Goal: Task Accomplishment & Management: Use online tool/utility

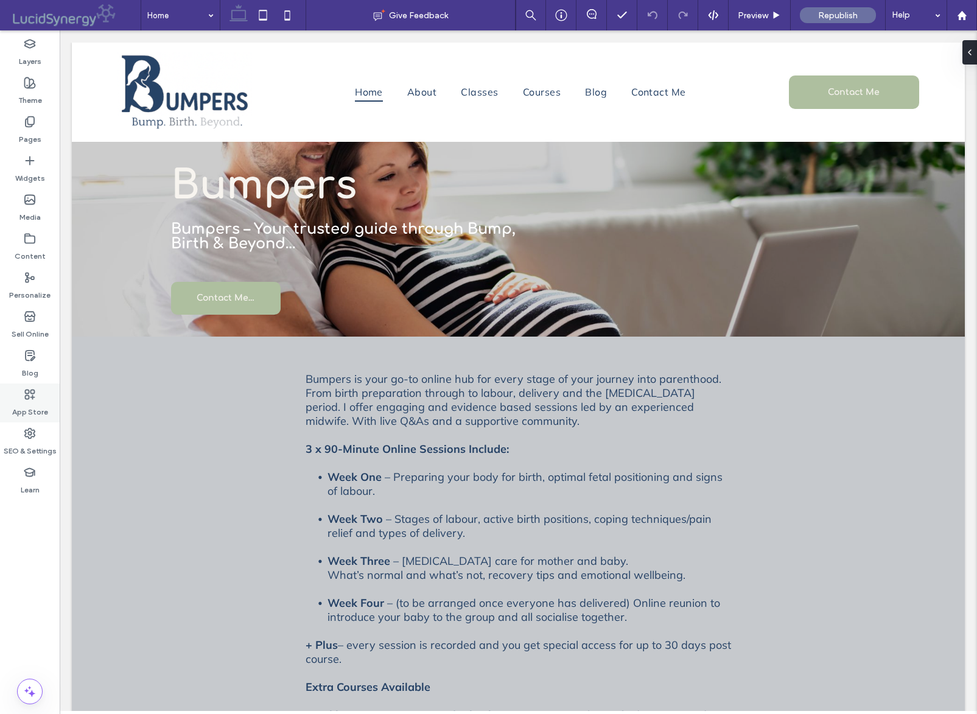
click at [29, 399] on icon at bounding box center [30, 394] width 12 height 12
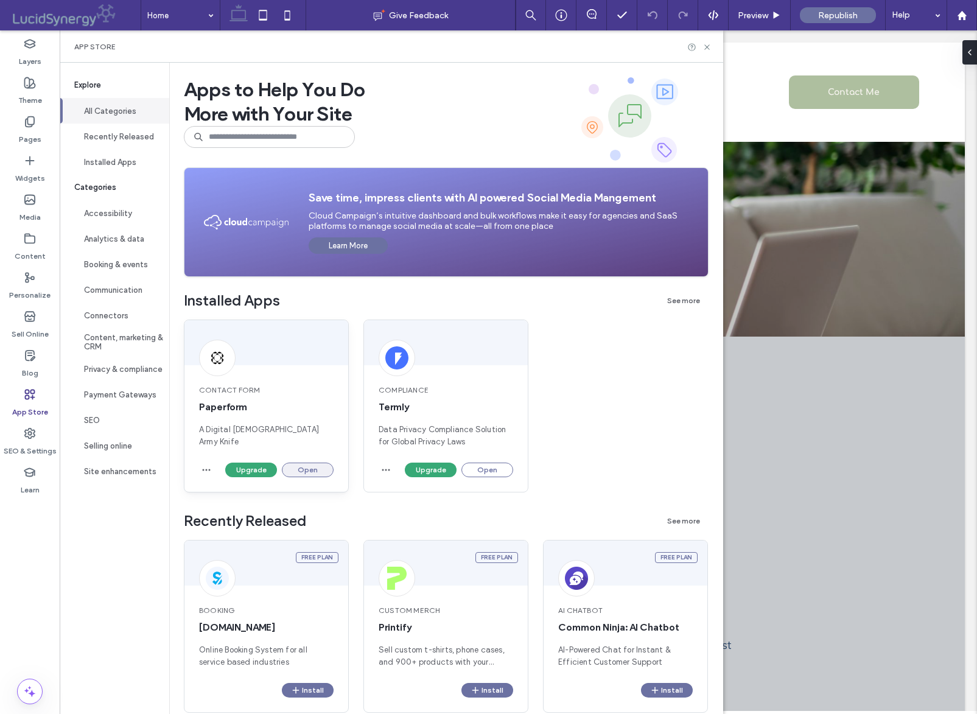
click at [310, 471] on button "Open" at bounding box center [308, 469] width 52 height 15
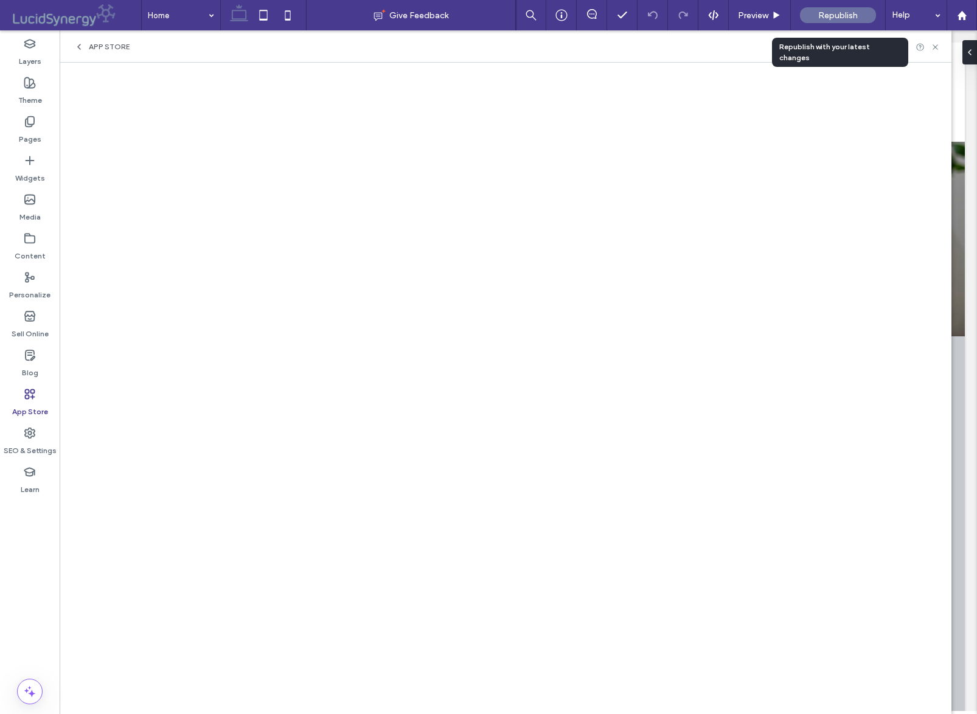
click at [837, 13] on span "Republish" at bounding box center [838, 15] width 40 height 10
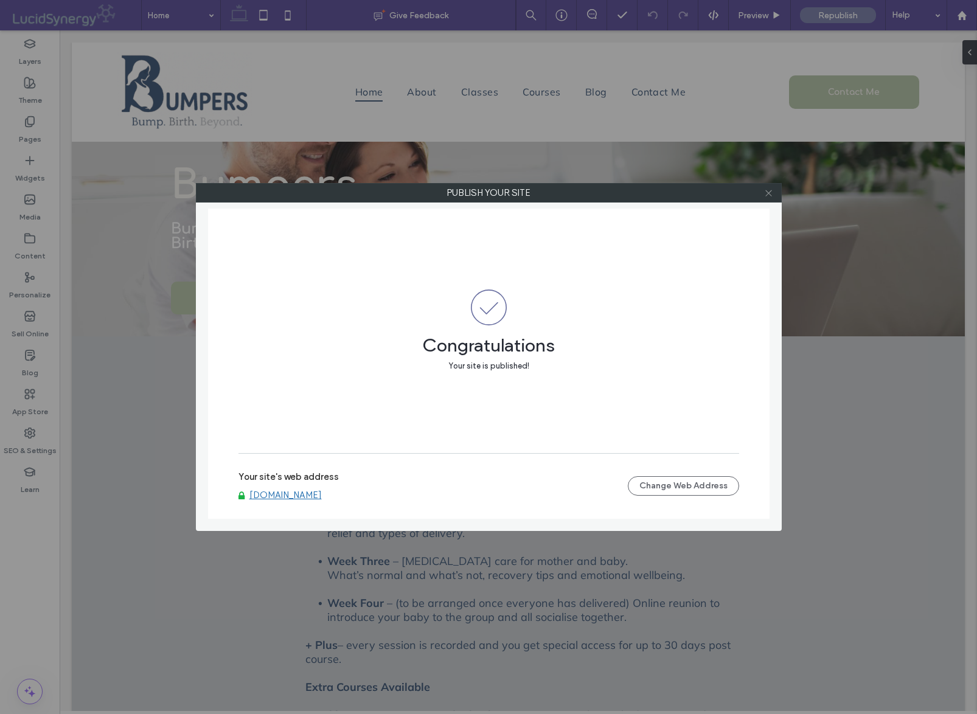
click at [770, 192] on use at bounding box center [768, 193] width 6 height 6
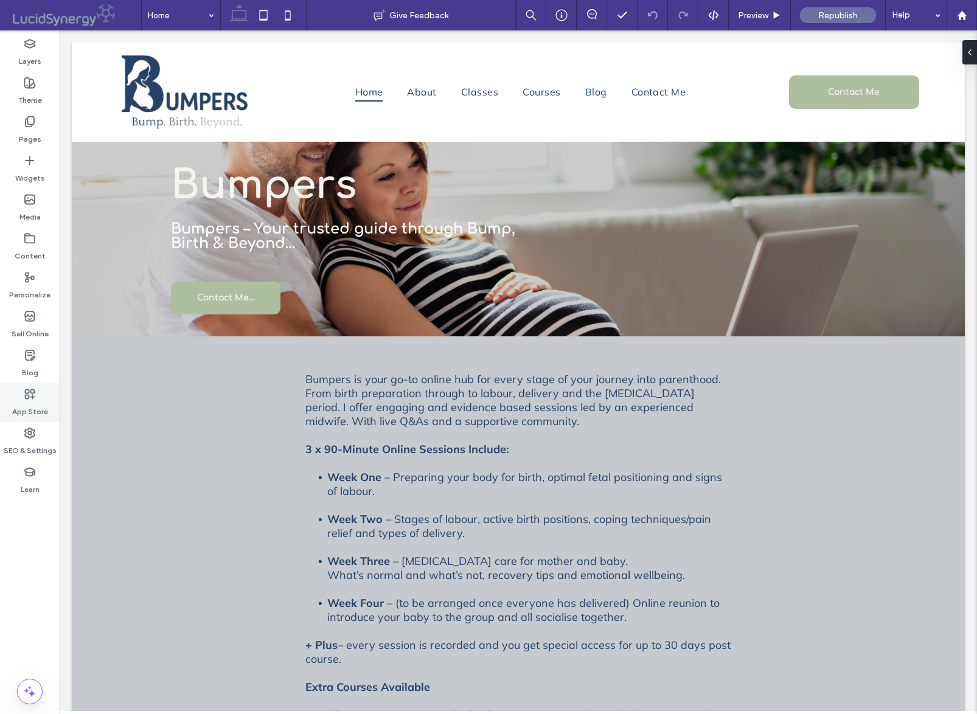
click at [32, 390] on icon at bounding box center [30, 394] width 12 height 12
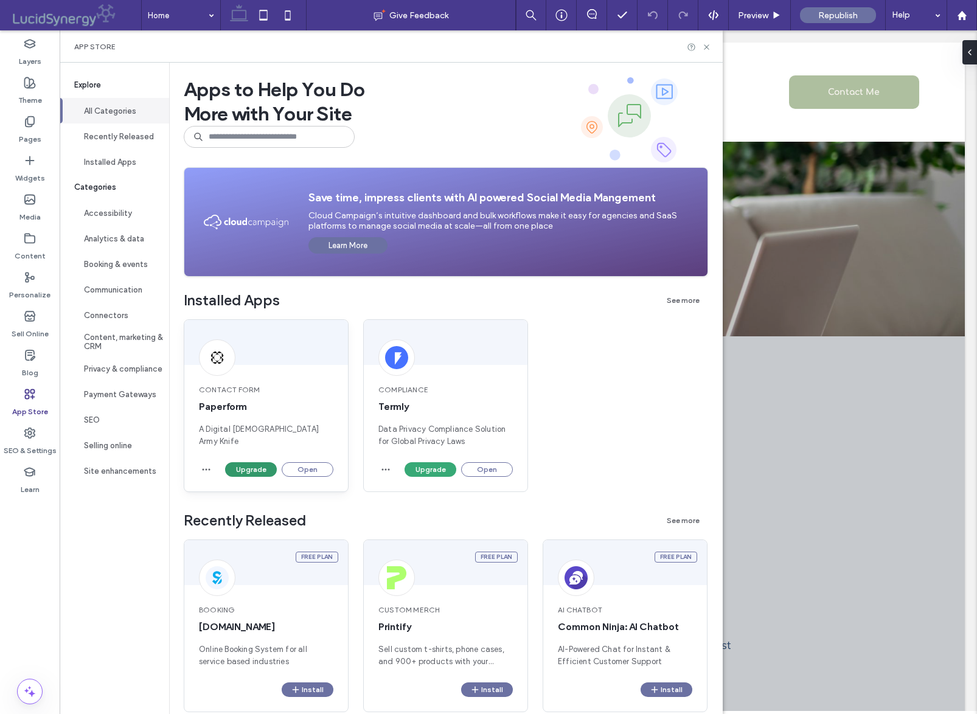
click at [247, 468] on button "Upgrade" at bounding box center [251, 469] width 52 height 15
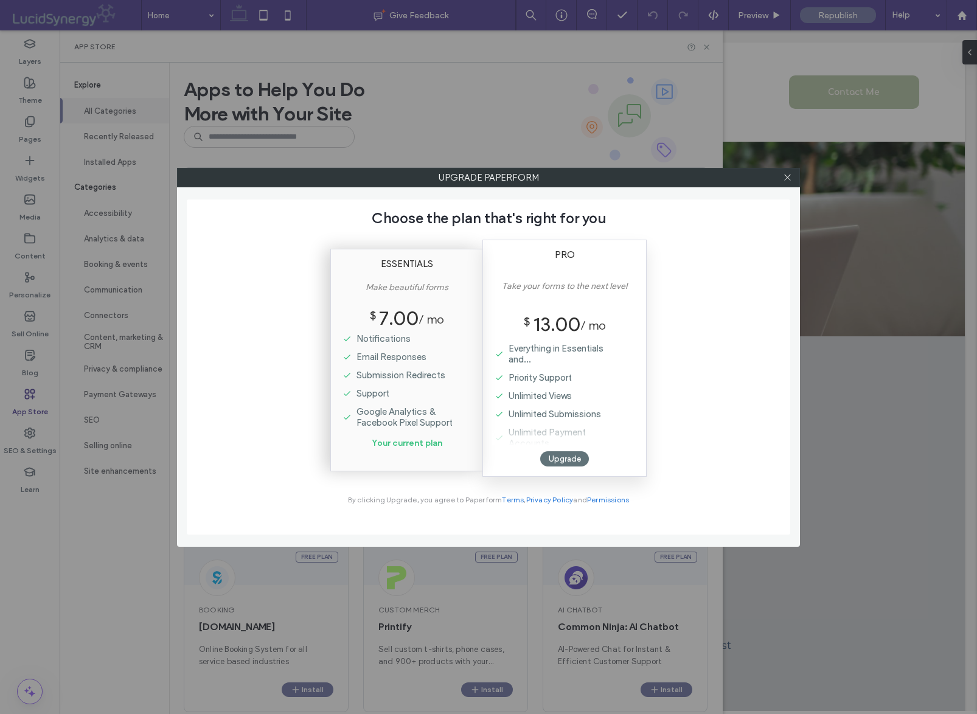
scroll to position [551, 0]
click at [786, 178] on icon at bounding box center [787, 177] width 9 height 9
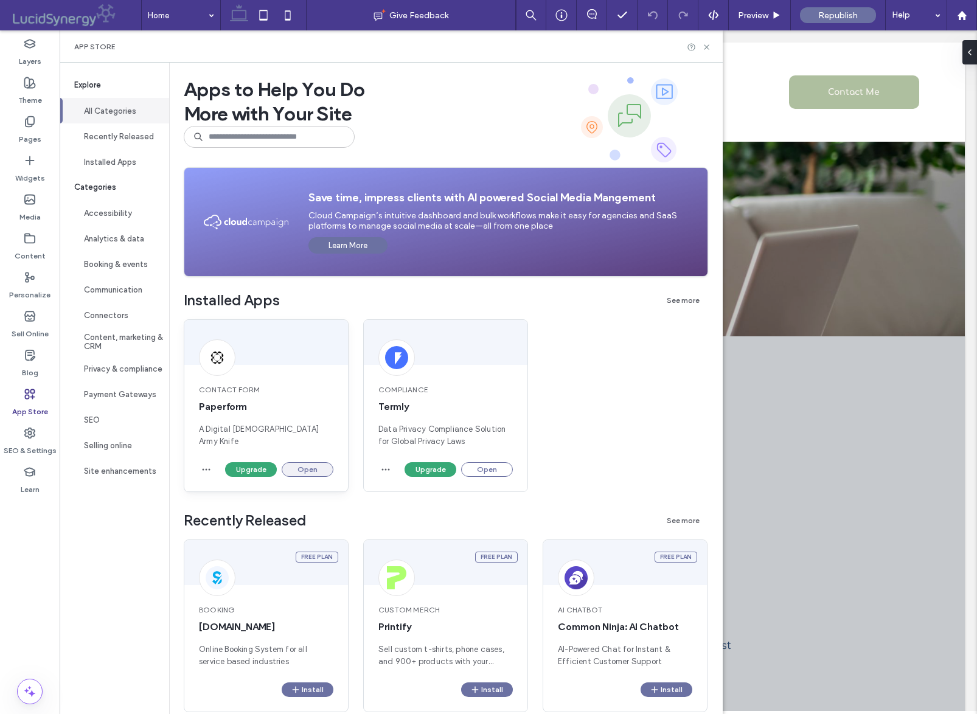
click at [311, 466] on button "Open" at bounding box center [308, 469] width 52 height 15
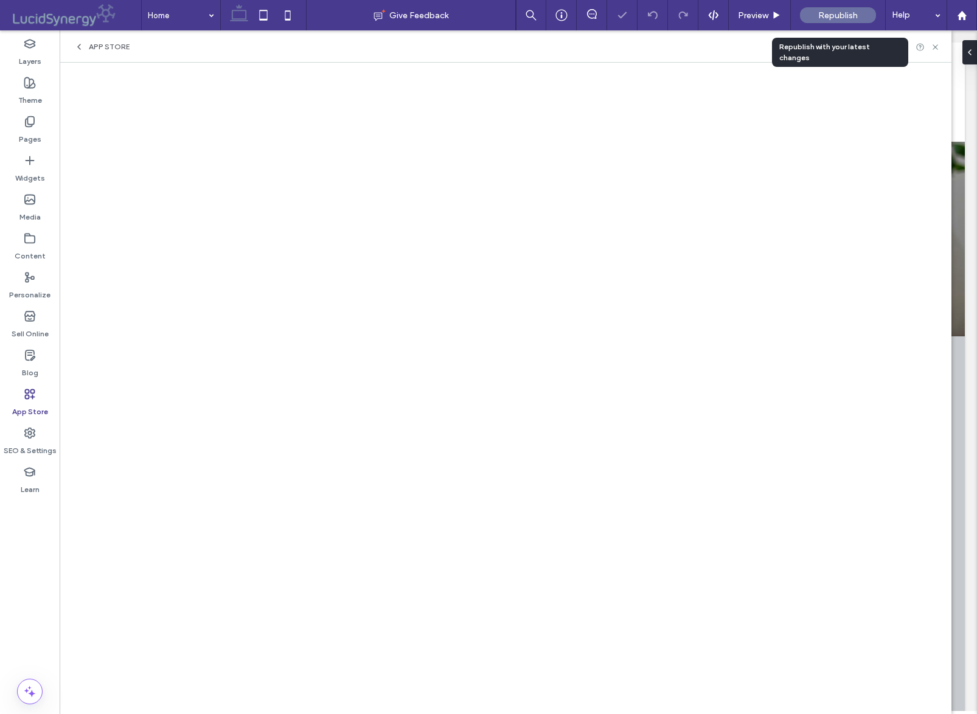
click at [834, 13] on span "Republish" at bounding box center [838, 15] width 40 height 10
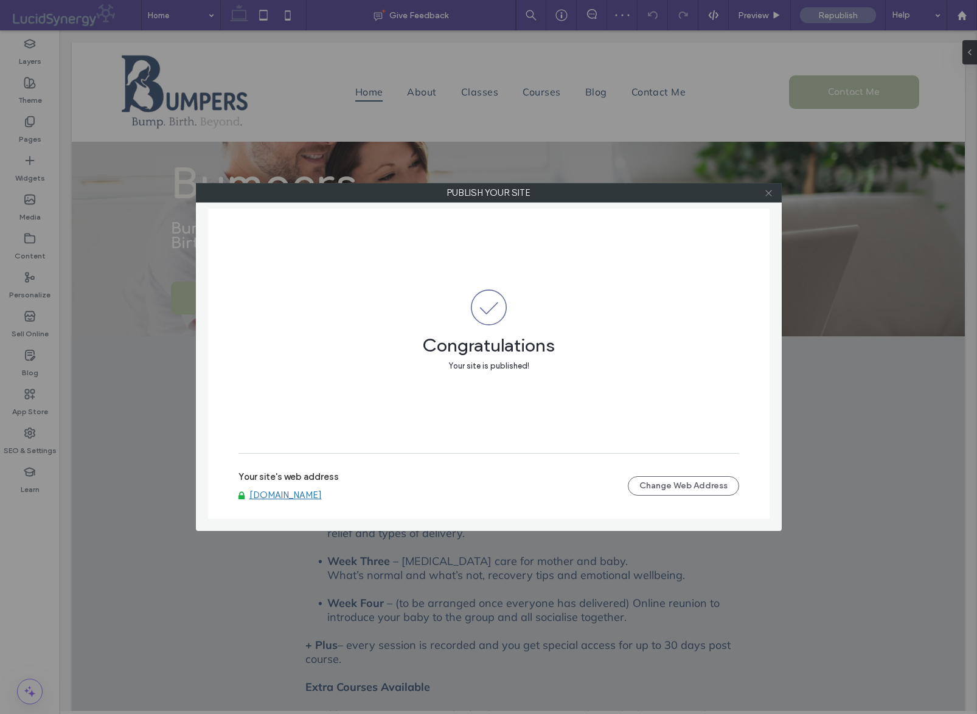
click at [772, 194] on icon at bounding box center [768, 193] width 9 height 9
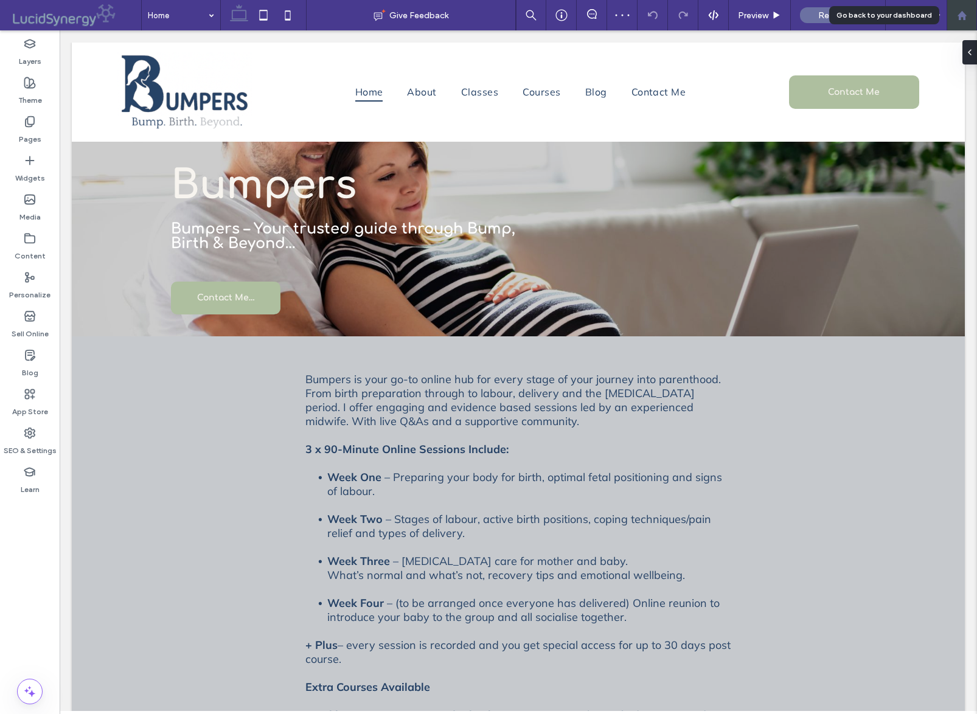
click at [964, 17] on use at bounding box center [961, 14] width 9 height 9
